Goal: Information Seeking & Learning: Learn about a topic

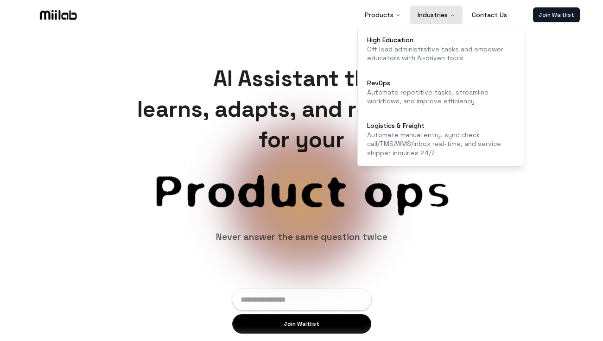
scroll to position [3, 0]
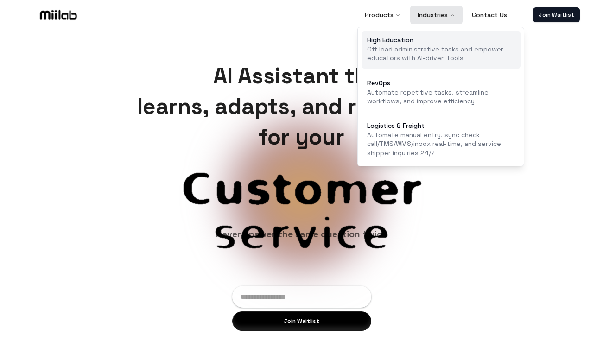
click at [420, 49] on p "Off load administrative tasks and empower educators with AI-driven tools" at bounding box center [441, 54] width 148 height 18
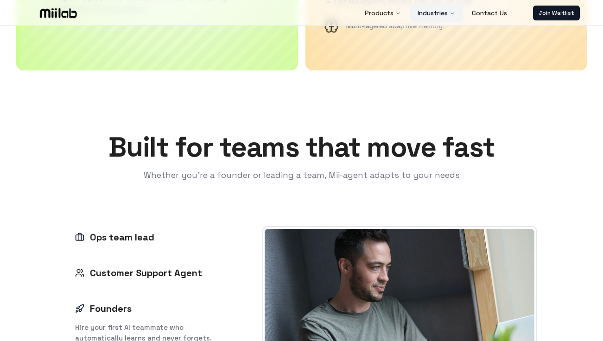
scroll to position [1087, 0]
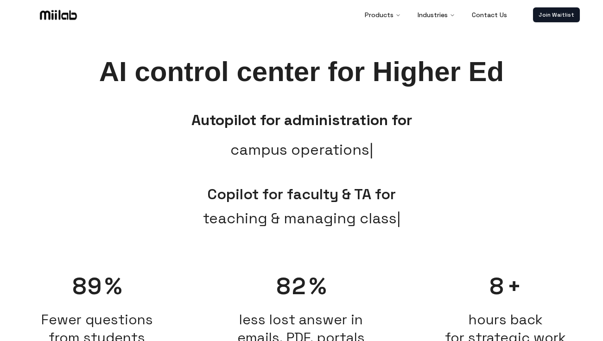
click at [64, 11] on img at bounding box center [58, 15] width 41 height 14
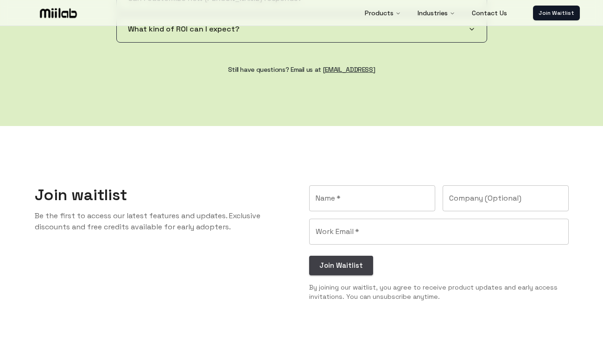
scroll to position [1849, 0]
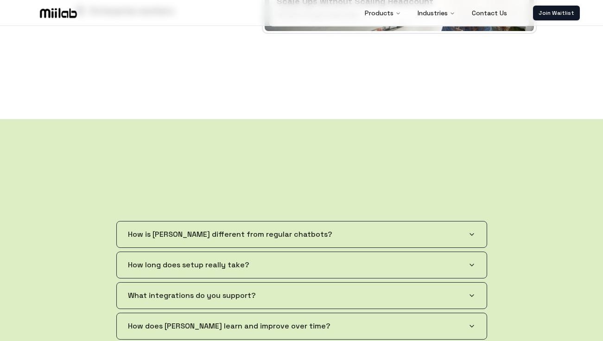
click at [59, 14] on img at bounding box center [58, 13] width 41 height 14
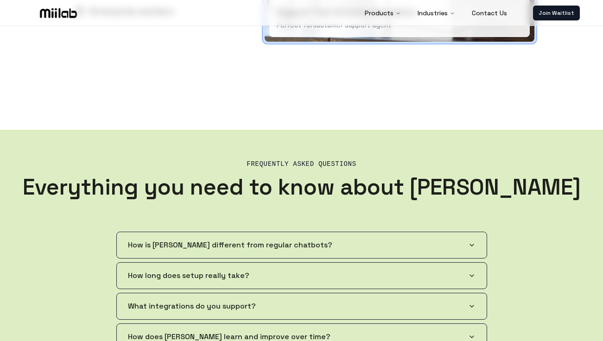
scroll to position [0, 0]
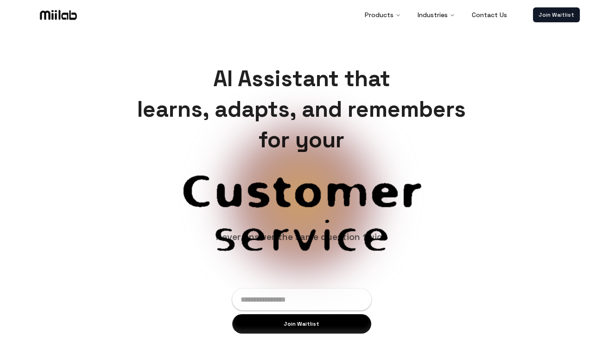
click at [59, 13] on img at bounding box center [58, 15] width 41 height 14
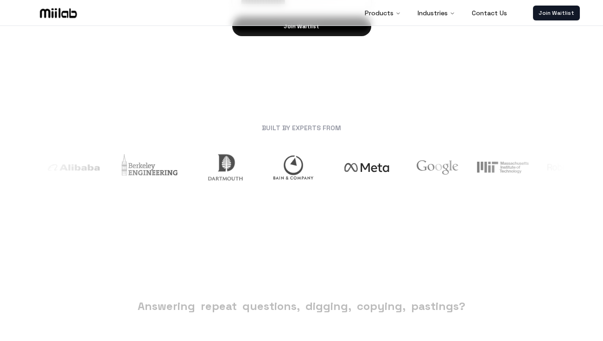
scroll to position [301, 0]
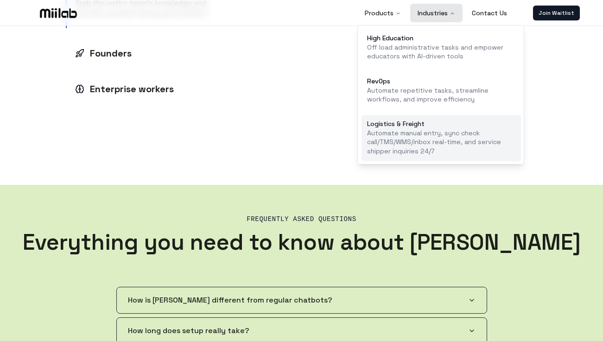
scroll to position [1394, 0]
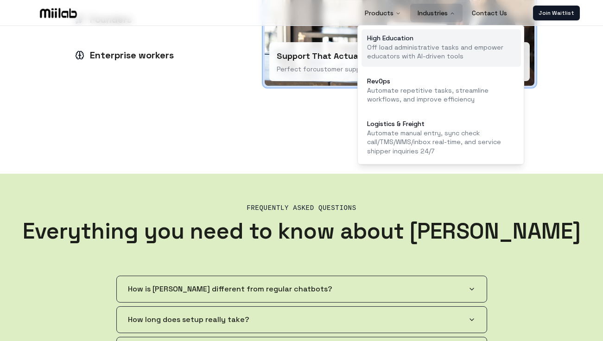
click at [418, 44] on p "Off load administrative tasks and empower educators with AI-driven tools" at bounding box center [441, 52] width 148 height 18
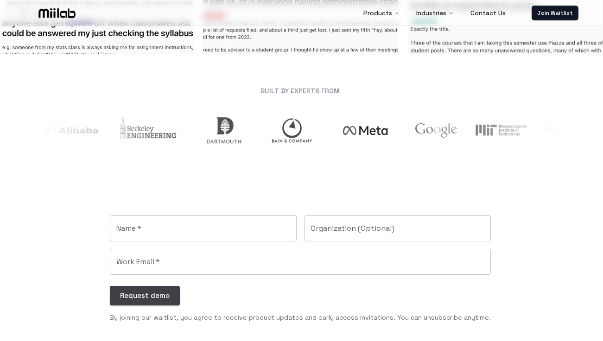
scroll to position [1058, 1]
